Goal: Task Accomplishment & Management: Complete application form

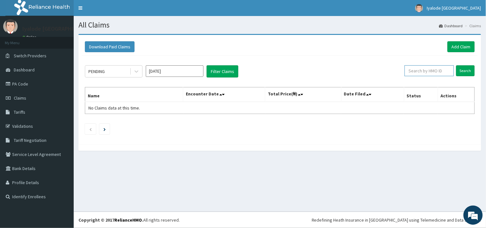
click at [413, 70] on input "text" at bounding box center [428, 70] width 49 height 11
type input "FAT/10083/A"
click at [465, 71] on input "Search" at bounding box center [465, 70] width 19 height 11
click at [85, 107] on td "No Claims data at this time." at bounding box center [134, 108] width 98 height 12
click at [92, 94] on th "Name" at bounding box center [134, 94] width 98 height 15
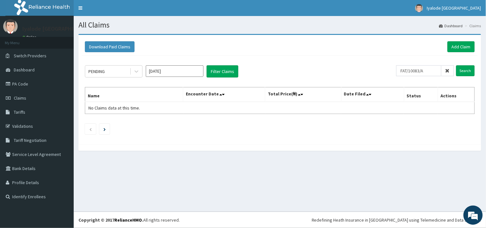
click at [88, 94] on th "Name" at bounding box center [134, 94] width 98 height 15
click at [465, 45] on link "Add Claim" at bounding box center [460, 46] width 27 height 11
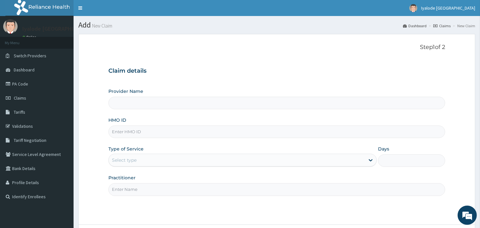
type input "Iyalode [GEOGRAPHIC_DATA]"
click at [116, 132] on input "HMO ID" at bounding box center [277, 131] width 337 height 12
type input "FMC/11223/A"
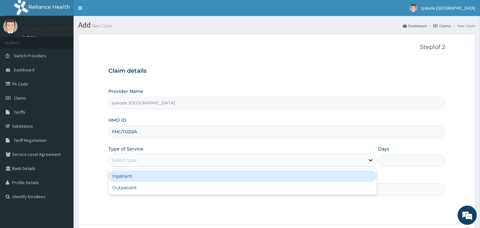
click at [372, 160] on icon at bounding box center [371, 160] width 4 height 2
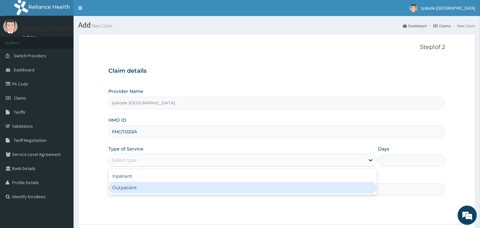
click at [129, 186] on div "Outpatient" at bounding box center [243, 188] width 269 height 12
type input "1"
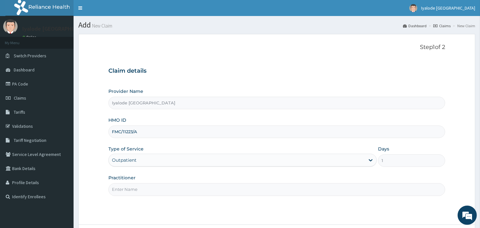
click at [111, 190] on input "Practitioner" at bounding box center [277, 189] width 337 height 12
type input "DR MICHEAL"
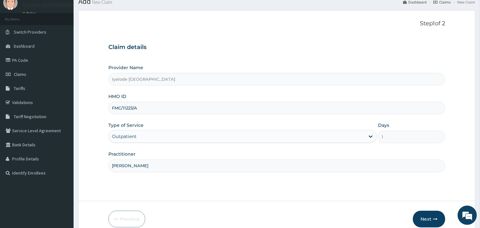
scroll to position [54, 0]
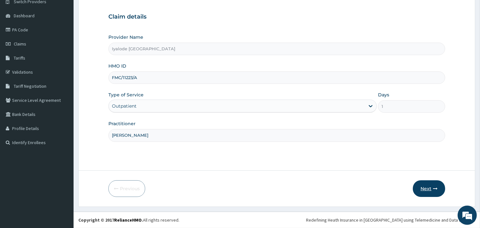
click at [430, 186] on button "Next" at bounding box center [429, 188] width 32 height 17
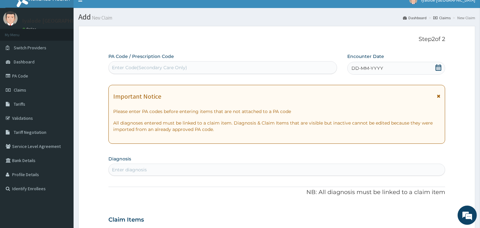
scroll to position [0, 0]
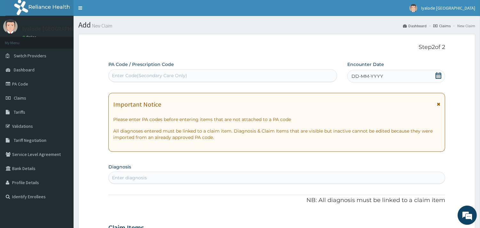
click at [352, 76] on span "DD-MM-YYYY" at bounding box center [368, 76] width 32 height 6
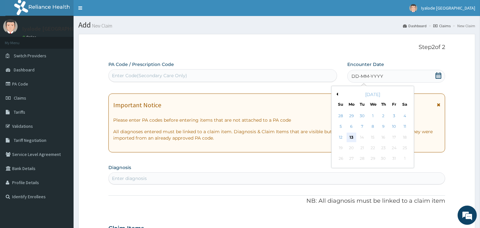
click at [350, 136] on div "13" at bounding box center [352, 138] width 10 height 10
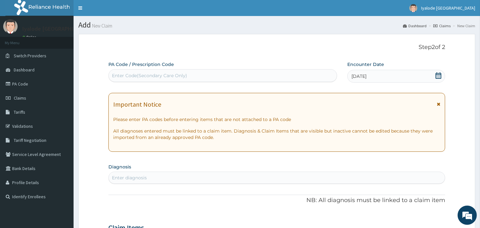
click at [117, 178] on div "Enter diagnosis" at bounding box center [129, 177] width 35 height 6
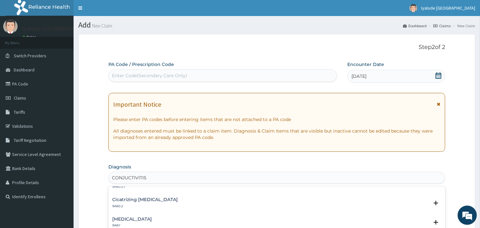
scroll to position [249, 0]
click at [129, 176] on input "CONJUCTIVITIS" at bounding box center [129, 177] width 35 height 6
type input "CONJUNCTIVITIS"
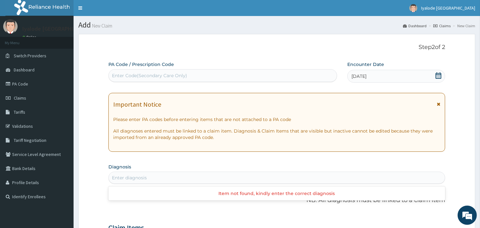
click at [155, 176] on div "Enter diagnosis" at bounding box center [277, 178] width 336 height 10
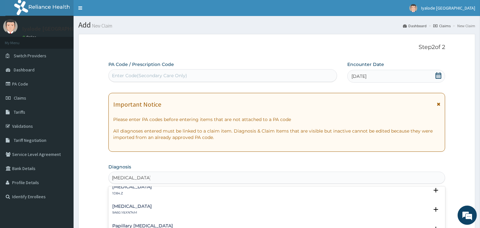
scroll to position [71, 0]
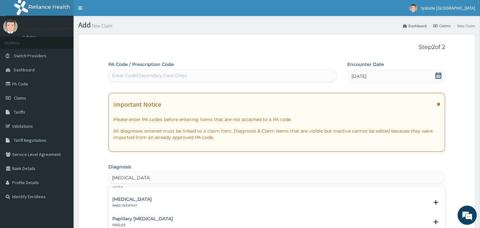
click at [152, 199] on h4 "Bacterial Conjunctivitis" at bounding box center [132, 199] width 40 height 5
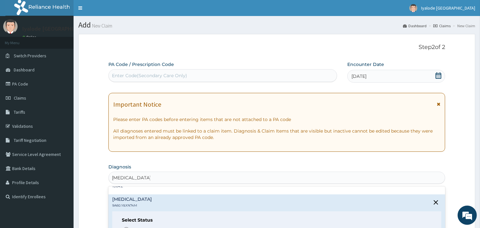
click at [152, 197] on h4 "Bacterial Conjunctivitis" at bounding box center [132, 199] width 40 height 5
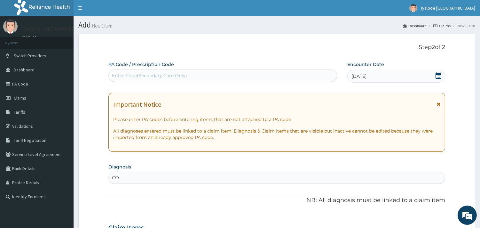
type input "C"
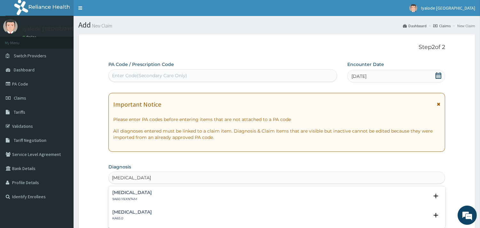
click at [143, 192] on h4 "Bacterial Conjunctivitis" at bounding box center [132, 192] width 40 height 5
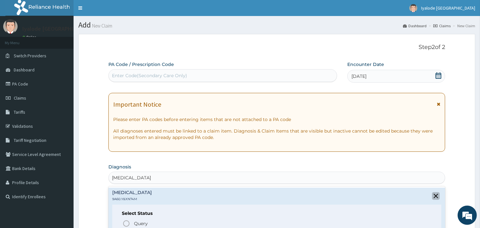
click at [433, 196] on icon "close select status" at bounding box center [436, 196] width 8 height 8
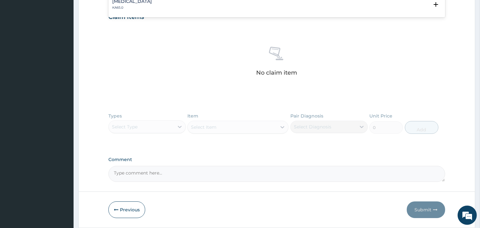
scroll to position [213, 0]
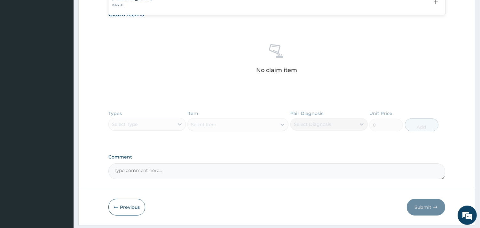
type input "BACTERIAL CONJUNCTIVITIS"
click at [179, 123] on div "Types Select Type Item Select Item Pair Diagnosis Select Diagnosis Unit Price 0…" at bounding box center [277, 125] width 337 height 37
click at [122, 124] on div "Types Select Type Item Select Item Pair Diagnosis Select Diagnosis Unit Price 0…" at bounding box center [277, 125] width 337 height 37
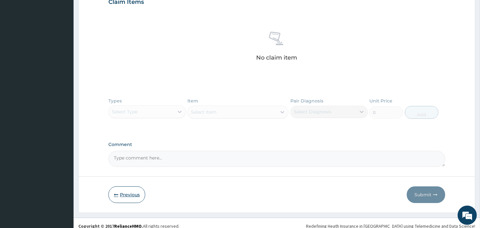
scroll to position [232, 0]
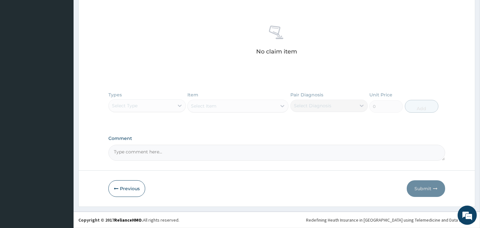
click at [117, 153] on textarea "Comment" at bounding box center [277, 153] width 337 height 16
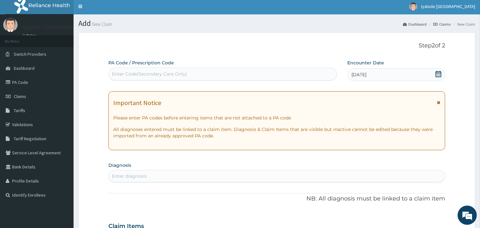
scroll to position [0, 0]
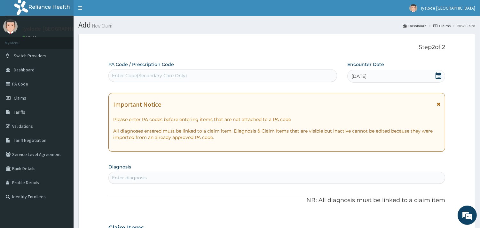
click at [121, 177] on div "Enter diagnosis" at bounding box center [129, 177] width 35 height 6
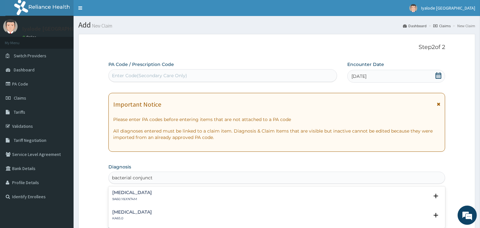
click at [152, 192] on h4 "Bacterial Conjunctivitis" at bounding box center [132, 192] width 40 height 5
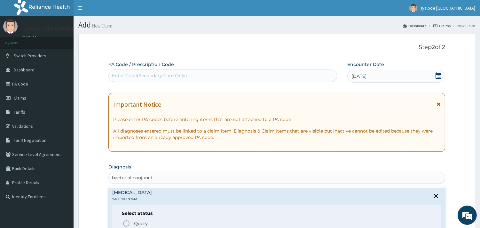
click at [166, 197] on div "Bacterial Conjunctivitis 9A60.Y&XN74M" at bounding box center [276, 195] width 329 height 11
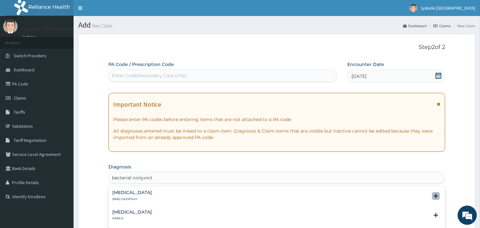
click at [438, 196] on icon "open select status" at bounding box center [436, 196] width 4 height 4
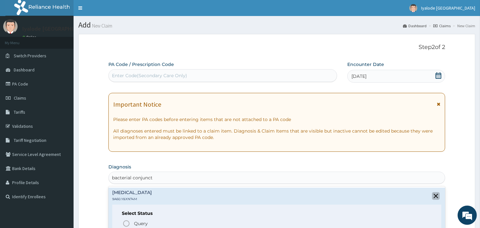
click at [437, 194] on icon "close select status" at bounding box center [436, 196] width 4 height 4
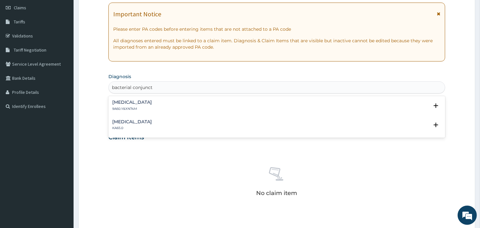
scroll to position [107, 0]
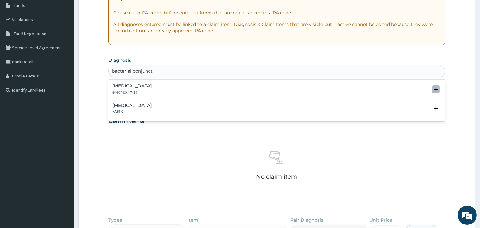
click at [439, 88] on icon "open select status" at bounding box center [436, 89] width 4 height 4
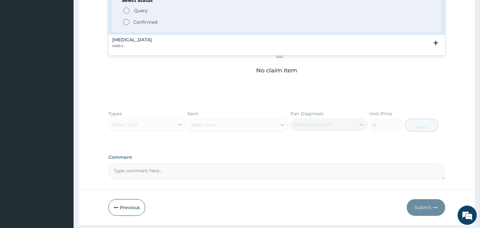
scroll to position [213, 0]
type input "bacterial conjunct"
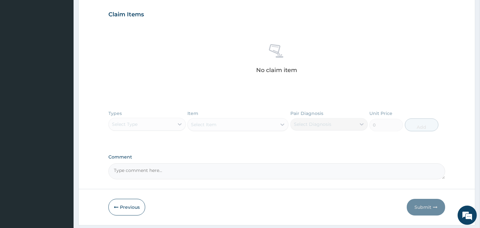
click at [114, 170] on textarea "Comment" at bounding box center [277, 171] width 337 height 16
type textarea "d"
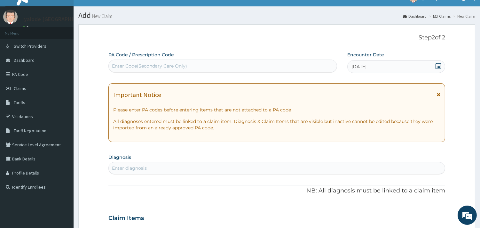
scroll to position [0, 0]
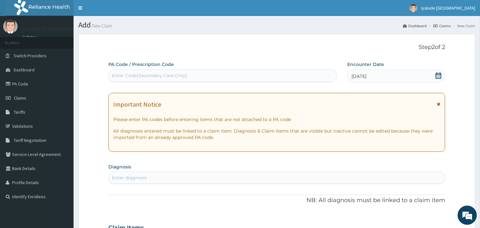
type textarea "medications: Caps Amoxil 500mg tds 5/7, tab vit. c i tds 1/52, gutt eye drop x …"
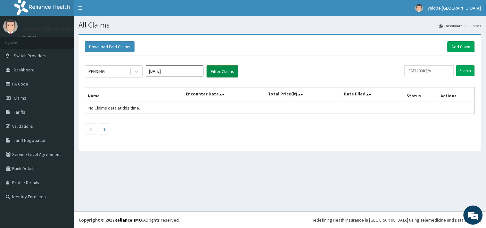
click at [232, 70] on button "Filter Claims" at bounding box center [222, 71] width 32 height 12
click at [103, 108] on span "No Claims data at this time." at bounding box center [114, 108] width 52 height 6
click at [90, 93] on th "Name" at bounding box center [134, 94] width 98 height 15
click at [228, 72] on button "Filter Claims" at bounding box center [222, 71] width 32 height 12
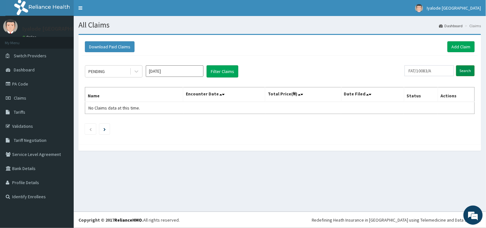
click at [466, 71] on input "Search" at bounding box center [465, 70] width 19 height 11
click at [91, 94] on th "Name" at bounding box center [134, 94] width 98 height 15
click at [93, 108] on span "No Claims data at this time." at bounding box center [114, 108] width 52 height 6
click at [23, 112] on span "Tariffs" at bounding box center [20, 112] width 12 height 6
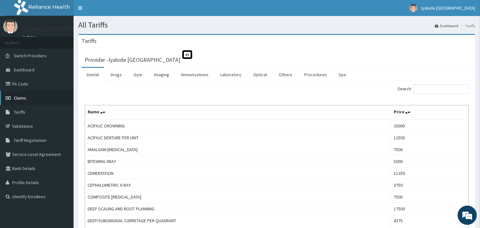
click at [22, 98] on span "Claims" at bounding box center [20, 98] width 12 height 6
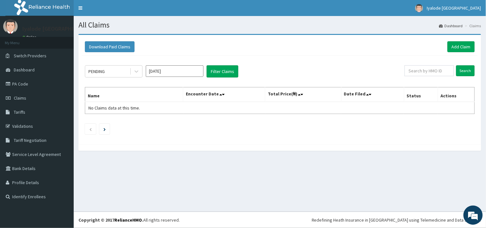
click at [226, 93] on span at bounding box center [223, 94] width 9 height 9
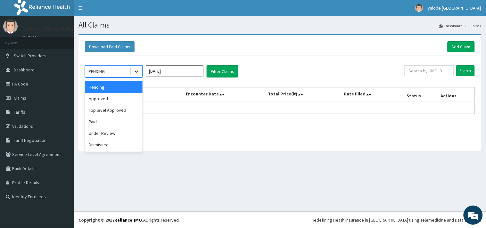
click at [136, 73] on icon at bounding box center [136, 71] width 6 height 6
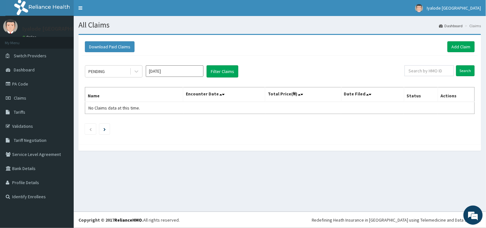
click at [181, 155] on div "Download Paid Claims Add Claim × Note you can only download claims within a max…" at bounding box center [280, 95] width 412 height 123
click at [461, 47] on link "Add Claim" at bounding box center [460, 46] width 27 height 11
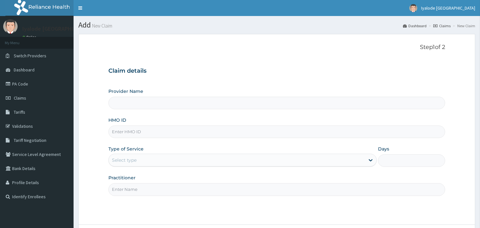
type input "Iyalode [GEOGRAPHIC_DATA]"
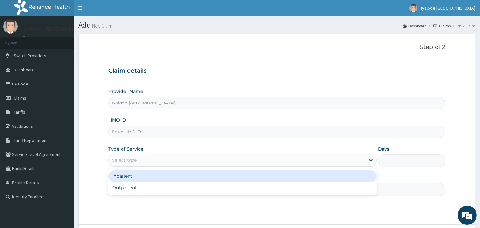
click at [372, 159] on icon at bounding box center [371, 160] width 6 height 6
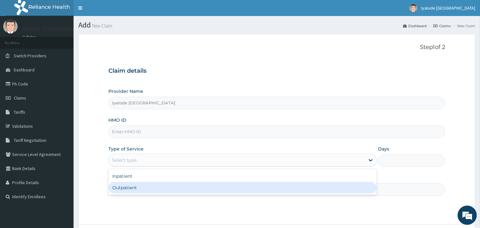
click at [138, 190] on div "Outpatient" at bounding box center [243, 188] width 269 height 12
type input "1"
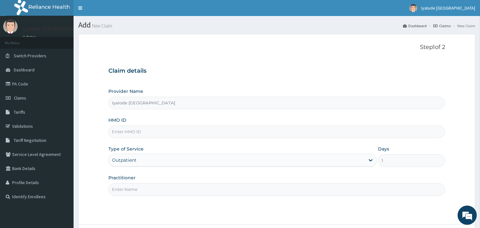
click at [139, 190] on input "Practitioner" at bounding box center [277, 189] width 337 height 12
type input "[PERSON_NAME]"
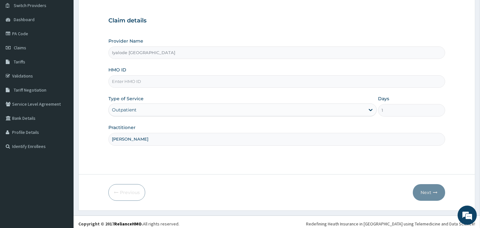
scroll to position [54, 0]
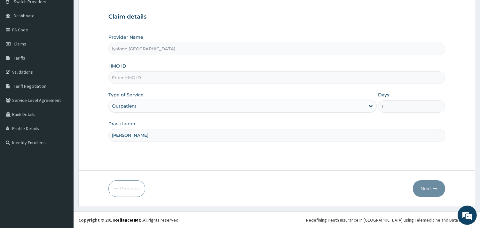
click at [113, 77] on input "HMO ID" at bounding box center [277, 77] width 337 height 12
type input "f"
type input "FAT/10083/A"
drag, startPoint x: 431, startPoint y: 186, endPoint x: 420, endPoint y: 169, distance: 20.4
click at [420, 169] on form "Step 1 of 2 Claim details Provider Name Iyalode Bisoye Tejuoso Hospital HMO ID …" at bounding box center [276, 93] width 397 height 227
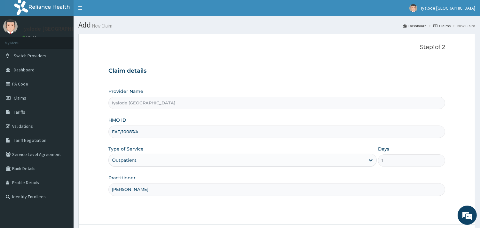
scroll to position [36, 0]
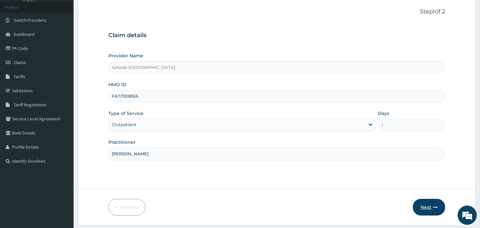
click at [431, 208] on button "Next" at bounding box center [429, 207] width 32 height 17
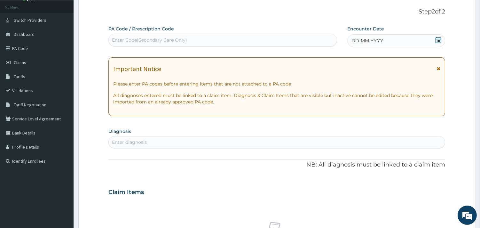
scroll to position [0, 0]
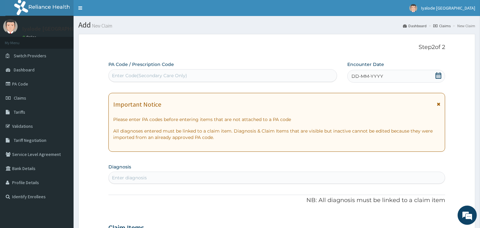
click at [380, 75] on span "DD-MM-YYYY" at bounding box center [368, 76] width 32 height 6
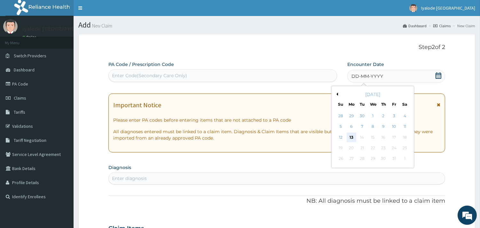
click at [350, 138] on div "13" at bounding box center [352, 138] width 10 height 10
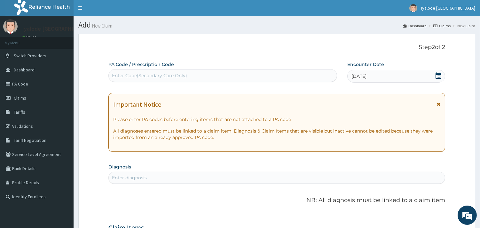
click at [440, 103] on icon at bounding box center [439, 104] width 4 height 4
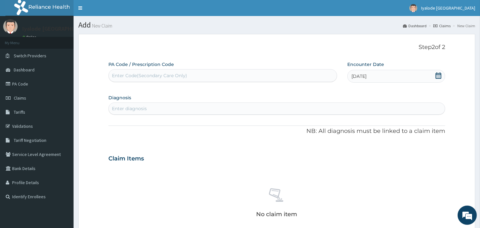
click at [117, 109] on div "Enter diagnosis" at bounding box center [129, 108] width 35 height 6
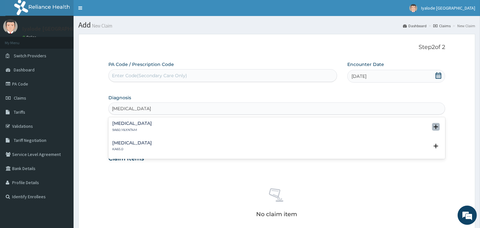
click at [437, 125] on icon "open select status" at bounding box center [436, 127] width 4 height 4
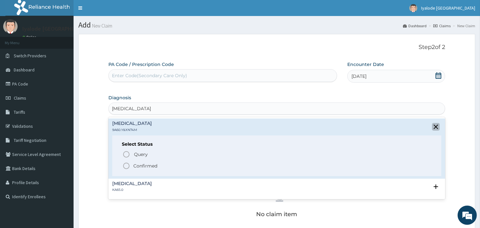
click at [436, 127] on icon "close select status" at bounding box center [436, 127] width 4 height 4
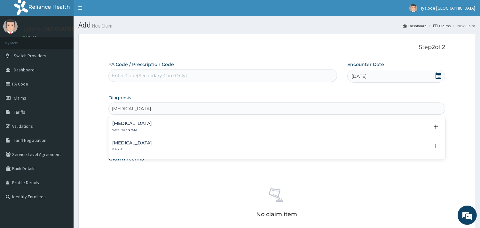
type input "Bacterial conjunctivitis"
click at [455, 123] on form "Step 2 of 2 PA Code / Prescription Code Enter Code(Secondary Care Only) Encount…" at bounding box center [276, 201] width 397 height 335
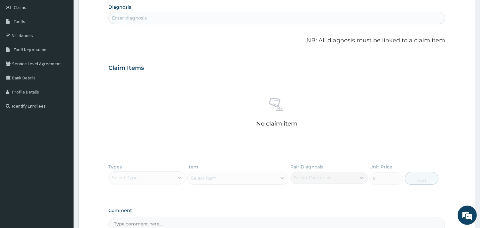
scroll to position [107, 0]
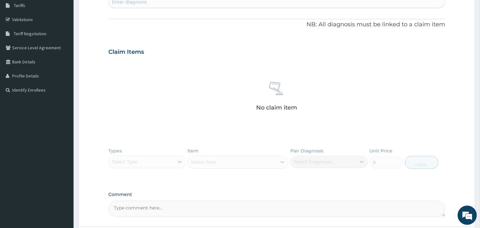
click at [125, 157] on div "Types Select Type Item Select Item Pair Diagnosis Select Diagnosis Unit Price 0…" at bounding box center [277, 162] width 337 height 37
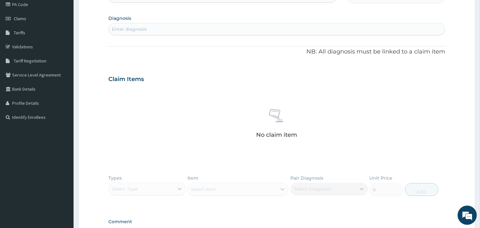
scroll to position [36, 0]
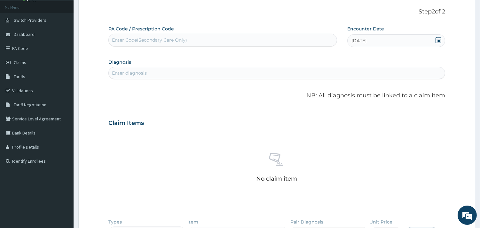
click at [121, 73] on div "Enter diagnosis" at bounding box center [129, 73] width 35 height 6
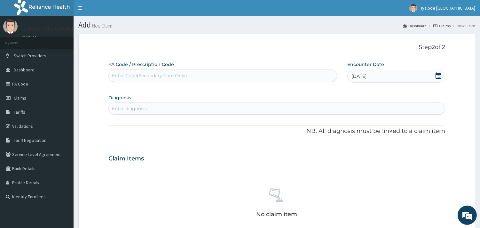
click at [90, 26] on h1 "Add New Claim" at bounding box center [276, 25] width 397 height 8
click at [254, 76] on div "Enter Code(Secondary Care Only)" at bounding box center [223, 75] width 228 height 10
type input "N"
type input "C"
click at [263, 91] on div "Please confirm that PA code or Prescription code is correct." at bounding box center [223, 92] width 229 height 12
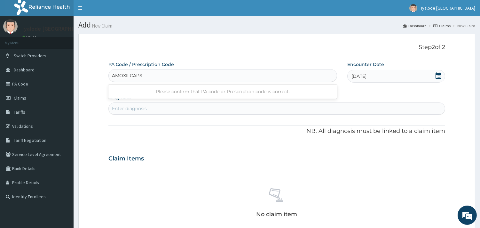
click at [130, 75] on input "AMOXILCAPS" at bounding box center [127, 75] width 31 height 6
type input "AMOXIL CAPS"
click at [439, 72] on icon at bounding box center [439, 75] width 6 height 6
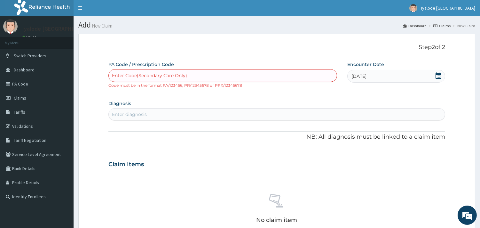
click at [212, 71] on div "Enter Code(Secondary Care Only)" at bounding box center [223, 75] width 228 height 10
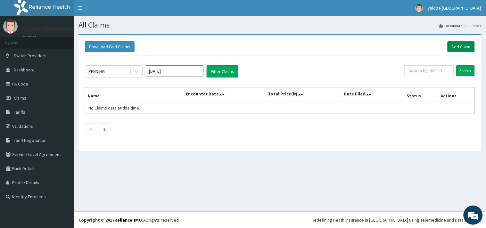
click at [469, 47] on link "Add Claim" at bounding box center [460, 46] width 27 height 11
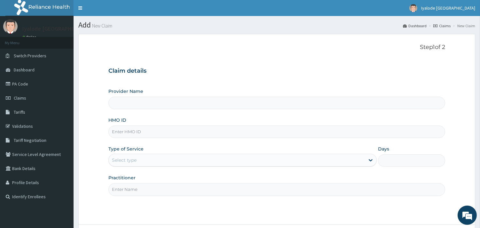
type input "Iyalode [GEOGRAPHIC_DATA]"
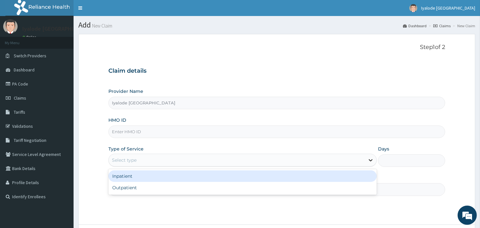
click at [372, 161] on icon at bounding box center [371, 160] width 6 height 6
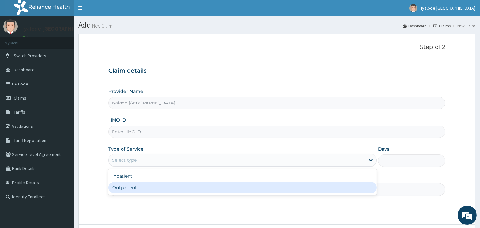
click at [137, 187] on div "Outpatient" at bounding box center [243, 188] width 269 height 12
type input "1"
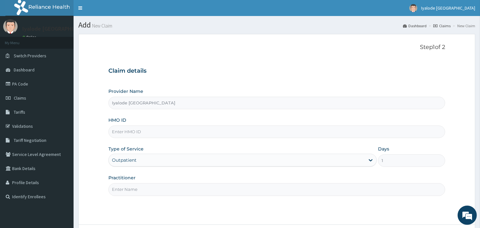
click at [112, 190] on input "Practitioner" at bounding box center [277, 189] width 337 height 12
type input "[PERSON_NAME]"
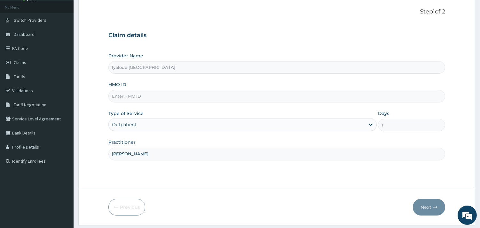
scroll to position [54, 0]
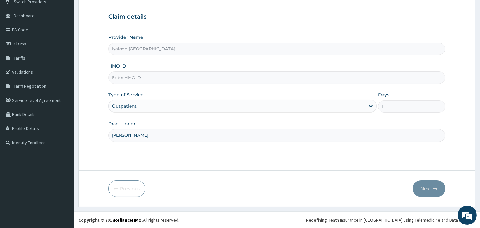
click at [114, 79] on input "HMO ID" at bounding box center [277, 77] width 337 height 12
click at [117, 76] on input "fat/10083/A" at bounding box center [277, 77] width 337 height 12
click at [116, 76] on input "ft/10083/A" at bounding box center [277, 77] width 337 height 12
type input "FAT/10083/A"
click at [427, 189] on button "Next" at bounding box center [429, 188] width 32 height 17
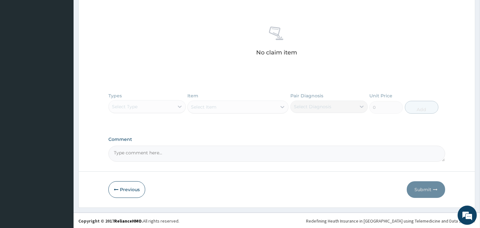
scroll to position [232, 0]
click at [119, 187] on button "Previous" at bounding box center [127, 188] width 37 height 17
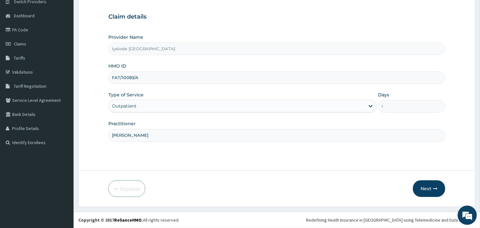
scroll to position [54, 0]
click at [431, 188] on button "Next" at bounding box center [429, 188] width 32 height 17
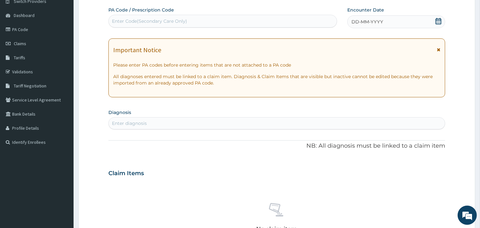
click at [117, 123] on div "Enter diagnosis" at bounding box center [129, 123] width 35 height 6
click at [30, 44] on link "Claims" at bounding box center [37, 43] width 74 height 14
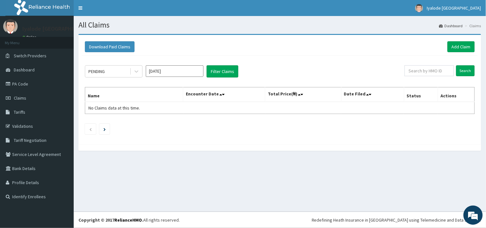
click at [228, 93] on span at bounding box center [223, 94] width 9 height 9
click at [135, 72] on icon at bounding box center [136, 71] width 6 height 6
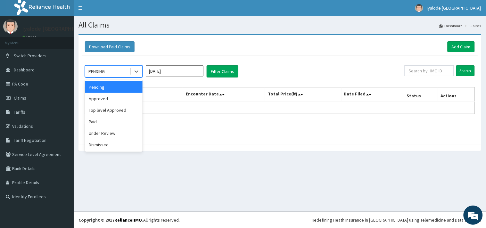
click at [169, 166] on div "All Claims Dashboard Claims Download Paid Claims Add Claim × Note you can only …" at bounding box center [280, 114] width 412 height 196
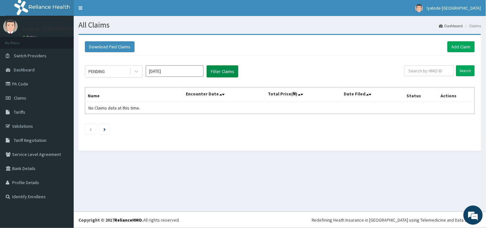
click at [230, 71] on button "Filter Claims" at bounding box center [222, 71] width 32 height 12
click at [469, 69] on input "Search" at bounding box center [465, 70] width 19 height 11
click at [105, 129] on icon "Next page" at bounding box center [104, 129] width 2 height 3
click at [91, 108] on span "No Claims data at this time." at bounding box center [114, 108] width 52 height 6
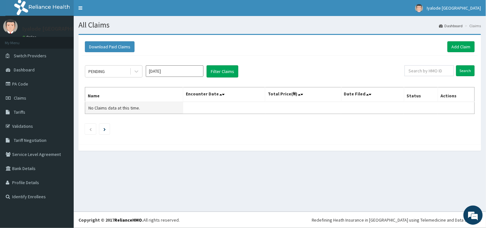
click at [91, 108] on span "No Claims data at this time." at bounding box center [114, 108] width 52 height 6
click at [161, 104] on td "No Claims data at this time." at bounding box center [134, 108] width 98 height 12
click at [93, 96] on th "Name" at bounding box center [134, 94] width 98 height 15
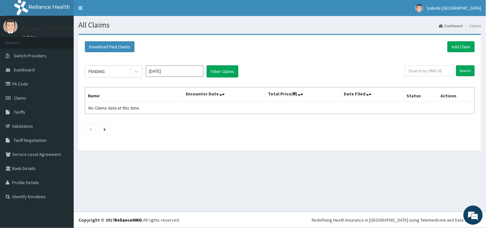
click at [93, 96] on th "Name" at bounding box center [134, 94] width 98 height 15
click at [107, 97] on th "Name" at bounding box center [134, 94] width 98 height 15
click at [303, 94] on icon at bounding box center [301, 94] width 3 height 4
click at [224, 93] on icon at bounding box center [223, 94] width 3 height 4
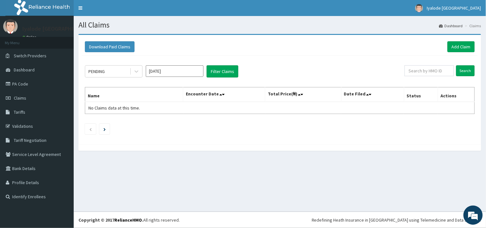
drag, startPoint x: 222, startPoint y: 95, endPoint x: 311, endPoint y: 154, distance: 107.0
click at [311, 154] on div "Download Paid Claims Add Claim × Note you can only download claims within a max…" at bounding box center [280, 95] width 412 height 123
click at [224, 93] on icon at bounding box center [223, 94] width 3 height 4
click at [471, 45] on link "Add Claim" at bounding box center [460, 46] width 27 height 11
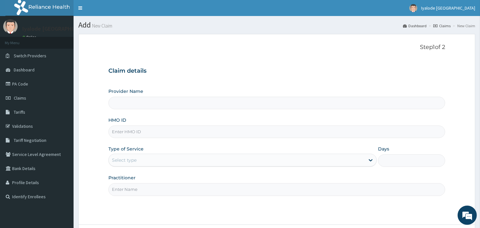
type input "Iyalode [GEOGRAPHIC_DATA]"
click at [26, 111] on link "Tariffs" at bounding box center [37, 112] width 74 height 14
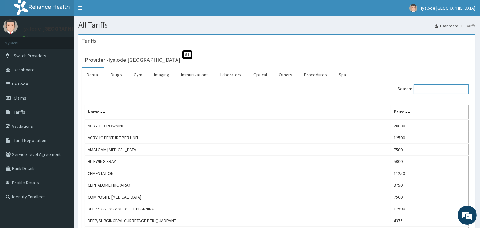
click at [427, 89] on input "Search:" at bounding box center [441, 89] width 55 height 10
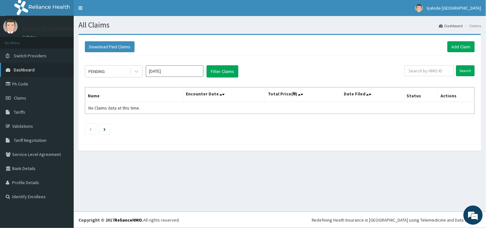
click at [33, 69] on span "Dashboard" at bounding box center [24, 70] width 21 height 6
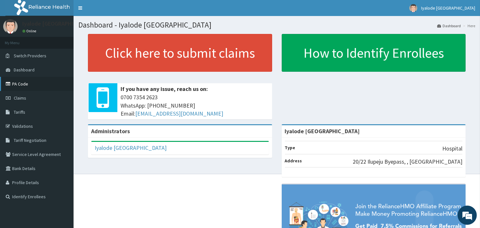
click at [30, 83] on link "PA Code" at bounding box center [37, 84] width 74 height 14
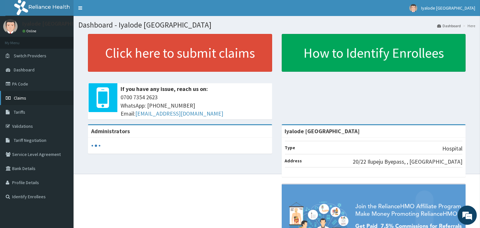
click at [30, 98] on link "Claims" at bounding box center [37, 98] width 74 height 14
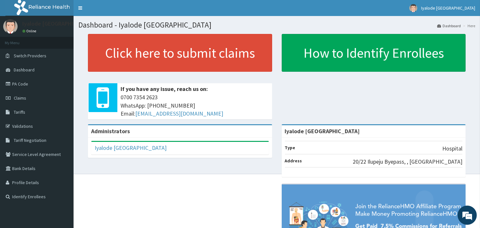
click at [189, 100] on span "0700 7354 2623 WhatsApp: 017001580 Email: hellonigeria@getreliancehealth.com" at bounding box center [195, 105] width 149 height 25
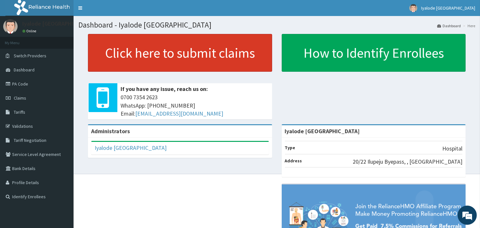
click at [205, 53] on link "Click here to submit claims" at bounding box center [180, 53] width 184 height 38
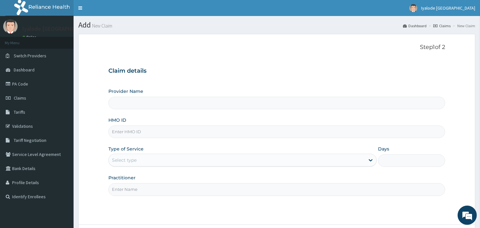
type input "Iyalode [GEOGRAPHIC_DATA]"
click at [32, 127] on link "Validations" at bounding box center [37, 126] width 74 height 14
type input "Iyalode [GEOGRAPHIC_DATA]"
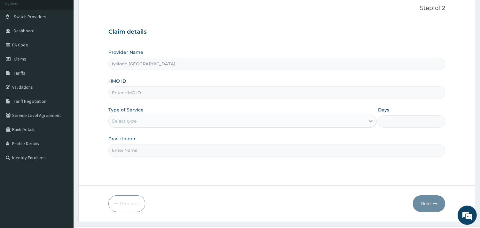
scroll to position [54, 0]
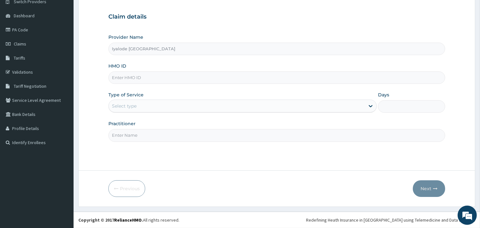
click at [392, 106] on input "Days" at bounding box center [411, 106] width 67 height 12
type input "1"
click at [113, 78] on input "HMO ID" at bounding box center [277, 77] width 337 height 12
type input "FAT/10083/A"
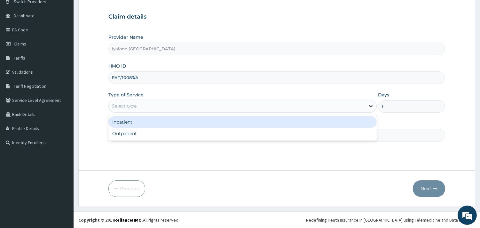
click at [372, 107] on icon at bounding box center [371, 106] width 6 height 6
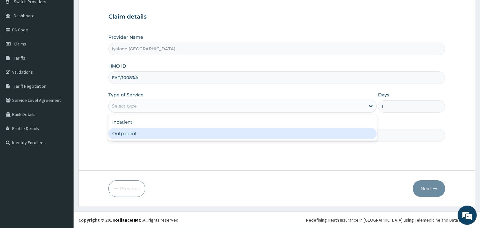
click at [129, 134] on div "Outpatient" at bounding box center [243, 134] width 269 height 12
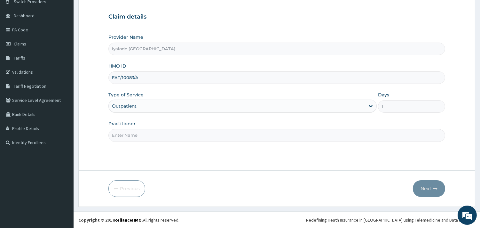
click at [144, 136] on input "Practitioner" at bounding box center [277, 135] width 337 height 12
type input "DR MICHEAL"
click at [431, 188] on button "Next" at bounding box center [429, 188] width 32 height 17
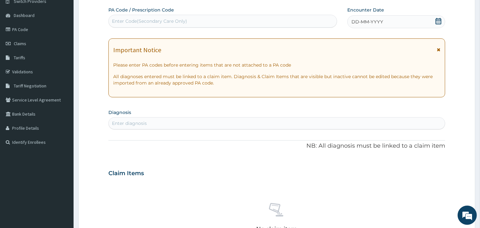
click at [437, 21] on icon at bounding box center [439, 21] width 6 height 6
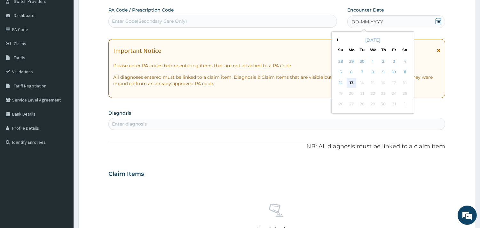
click at [352, 81] on div "13" at bounding box center [352, 83] width 10 height 10
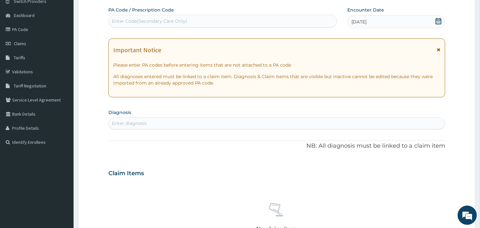
click at [438, 48] on icon at bounding box center [439, 49] width 4 height 4
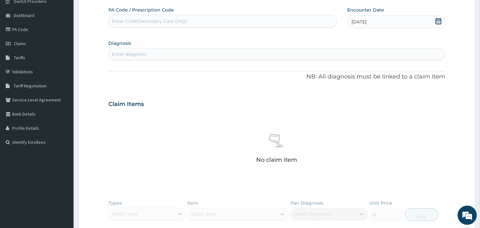
click at [130, 106] on h3 "Claim Items" at bounding box center [127, 104] width 36 height 7
click at [110, 104] on h3 "Claim Items" at bounding box center [127, 104] width 36 height 7
click at [115, 54] on div "Enter diagnosis" at bounding box center [129, 54] width 35 height 6
type input "B"
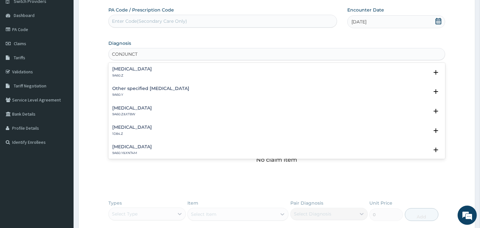
click at [142, 147] on h4 "Bacterial Conjunctivitis" at bounding box center [132, 146] width 40 height 5
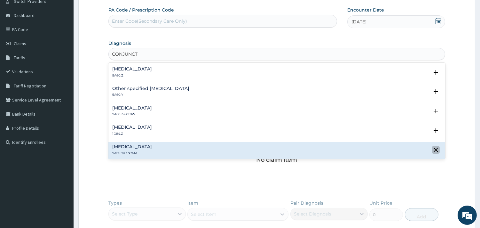
click at [434, 149] on icon "close select status" at bounding box center [436, 150] width 8 height 8
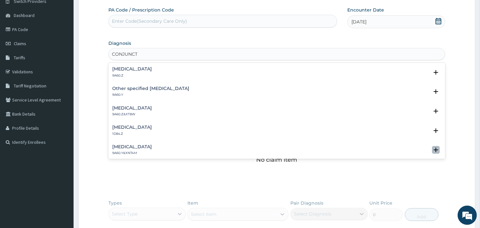
click at [434, 149] on icon "open select status" at bounding box center [436, 150] width 4 height 4
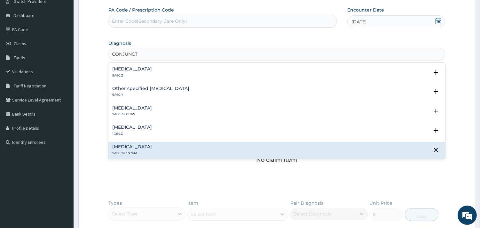
scroll to position [14, 0]
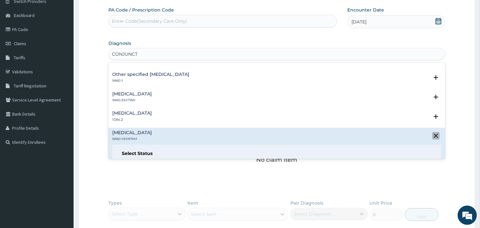
click at [434, 136] on icon "close select status" at bounding box center [436, 135] width 4 height 4
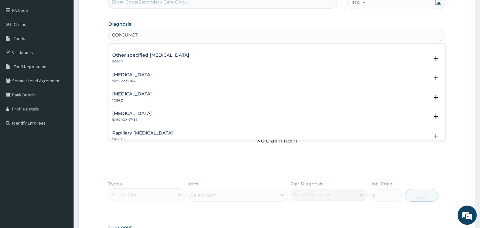
scroll to position [90, 0]
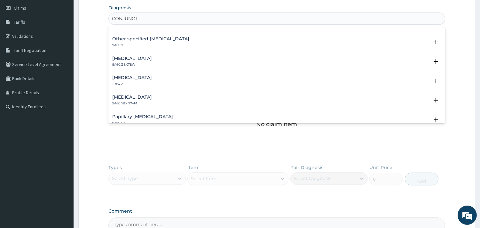
type input "CONJUNCT"
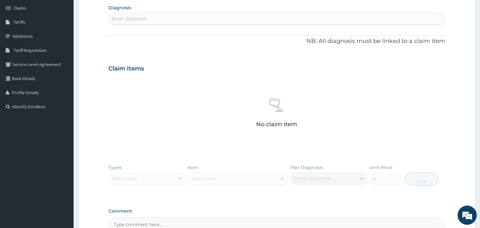
click at [462, 148] on form "Step 2 of 2 PA Code / Prescription Code Enter Code(Secondary Care Only) Encount…" at bounding box center [276, 111] width 397 height 335
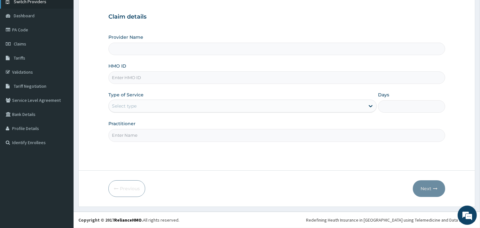
type input "Iyalode [GEOGRAPHIC_DATA]"
